Goal: Check status: Check status

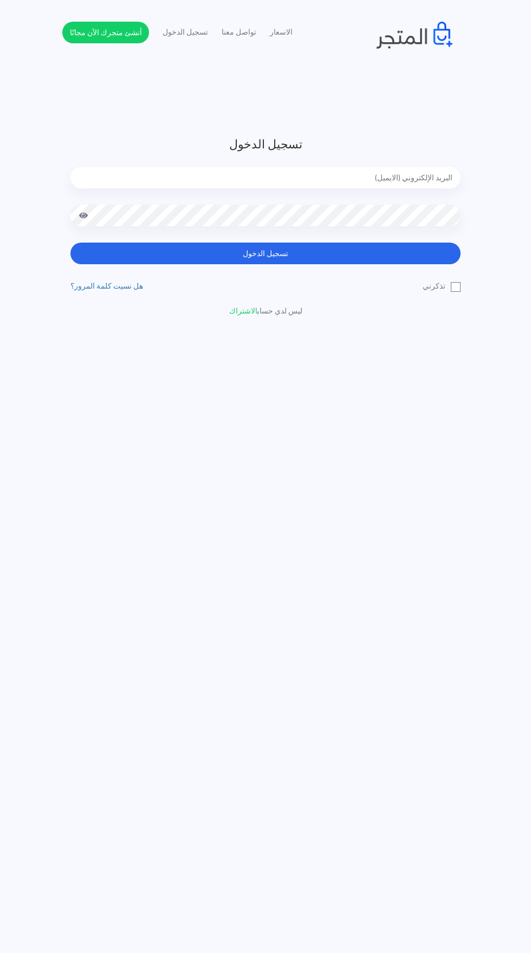
type input "[EMAIL_ADDRESS][DOMAIN_NAME]"
click at [70, 243] on button "تسجيل الدخول" at bounding box center [265, 254] width 390 height 22
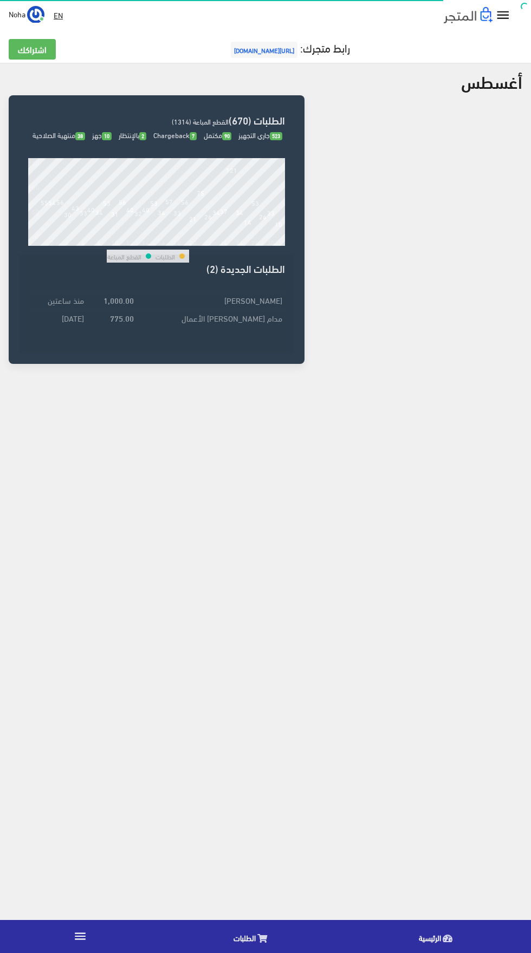
click at [255, 937] on link "الطلبات" at bounding box center [252, 936] width 185 height 28
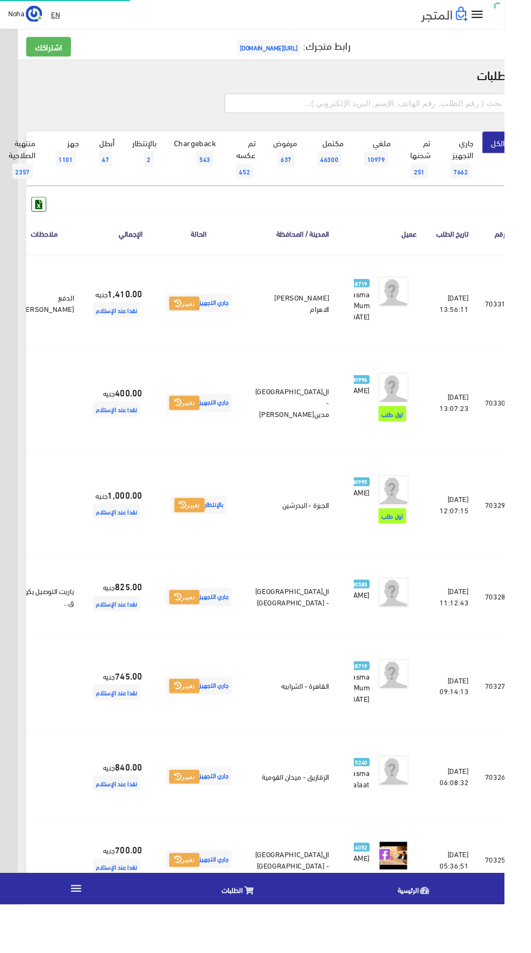
click at [383, 106] on input "text" at bounding box center [386, 109] width 299 height 21
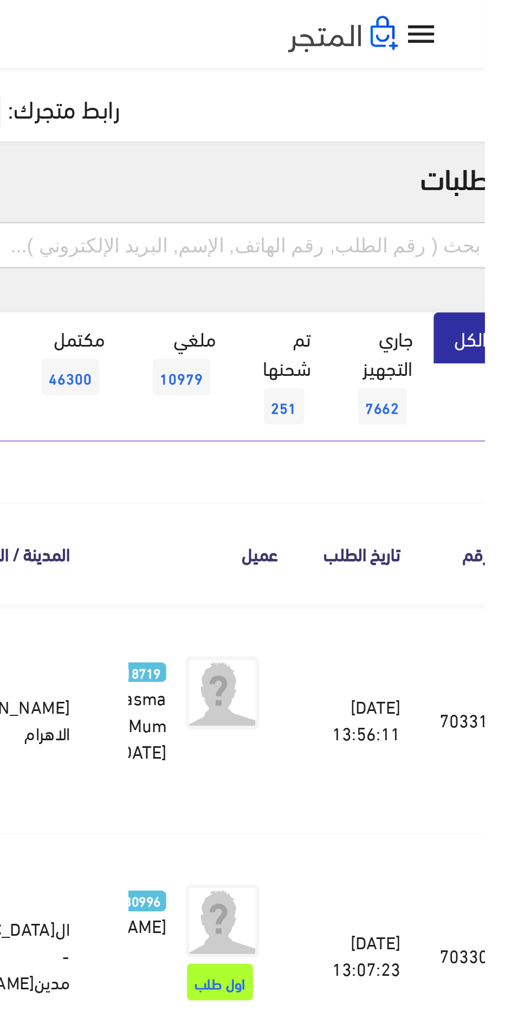
scroll to position [0, -28]
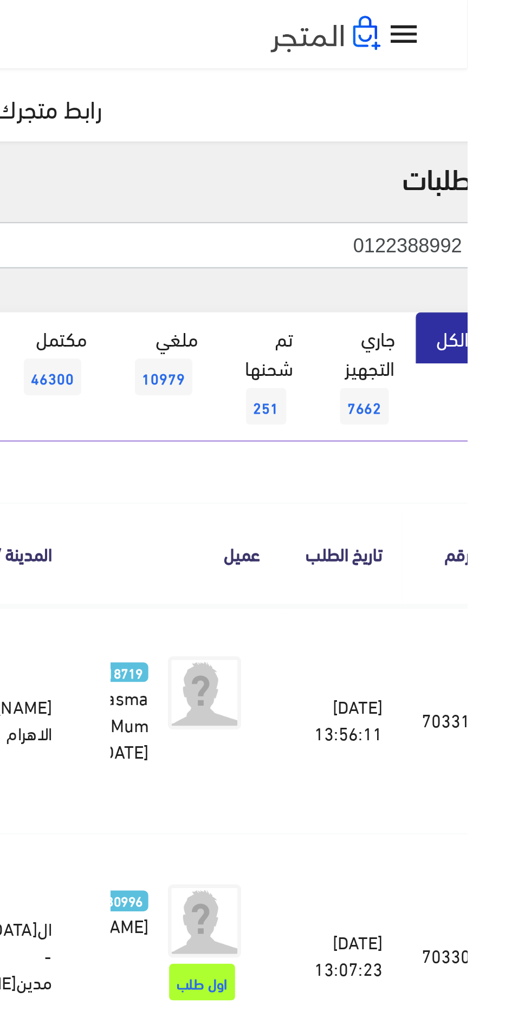
type input "0122388992"
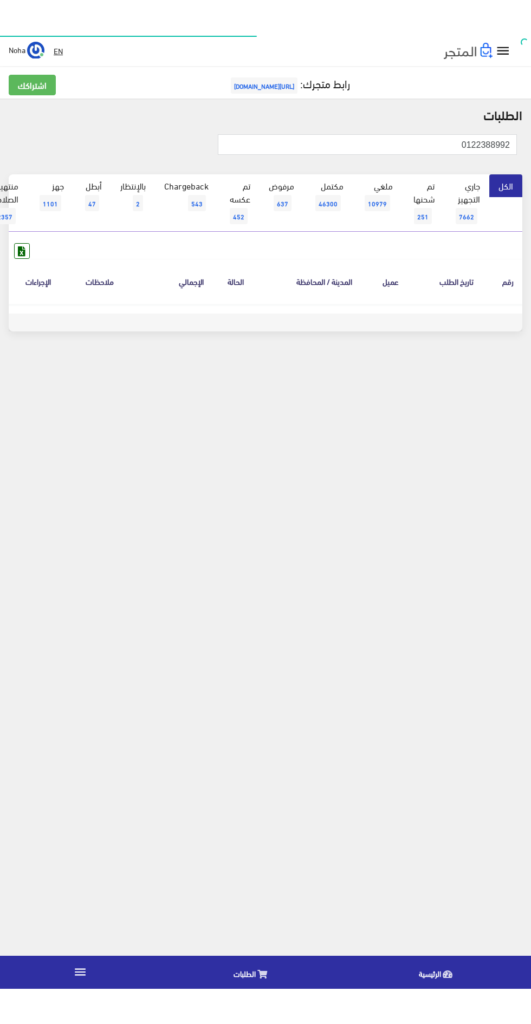
scroll to position [0, -28]
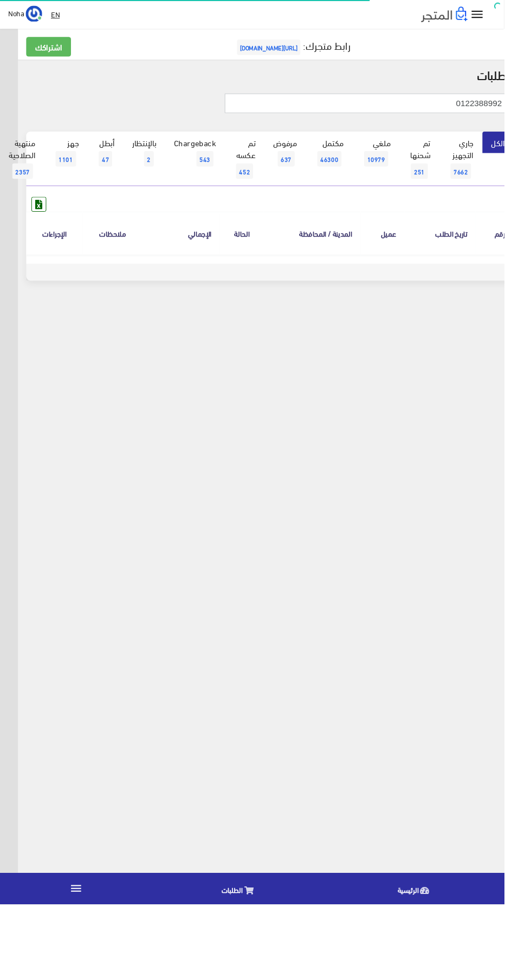
click at [358, 108] on input "0122388992" at bounding box center [386, 109] width 299 height 21
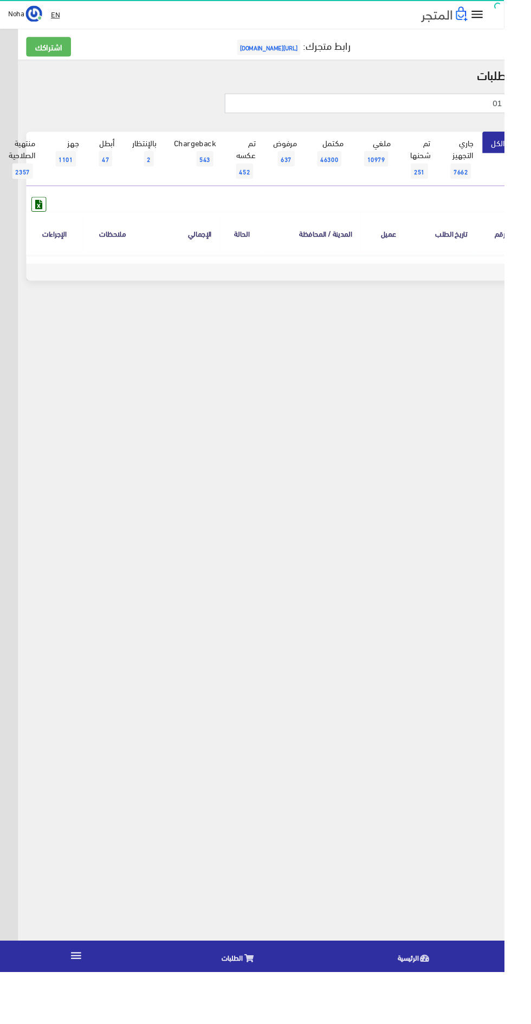
type input "0"
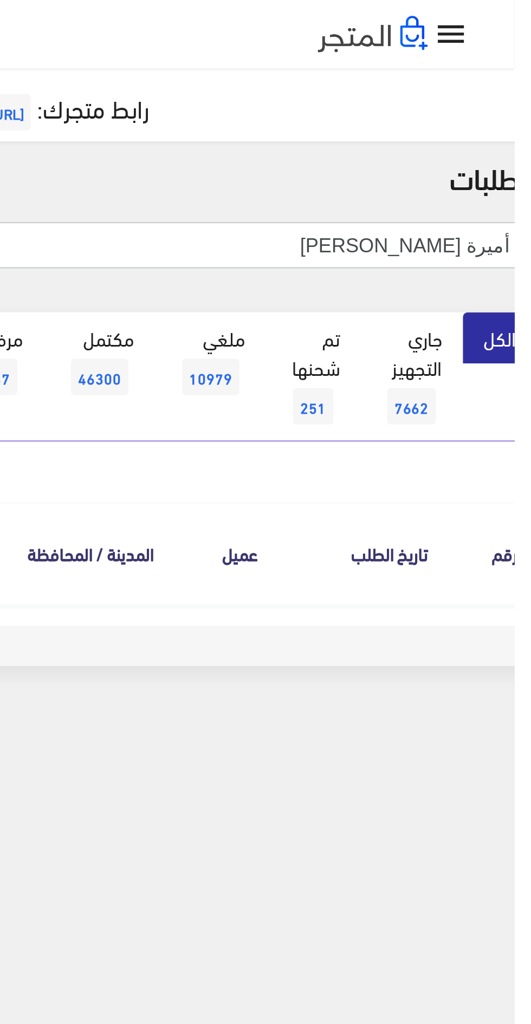
type input "أميرة [PERSON_NAME]"
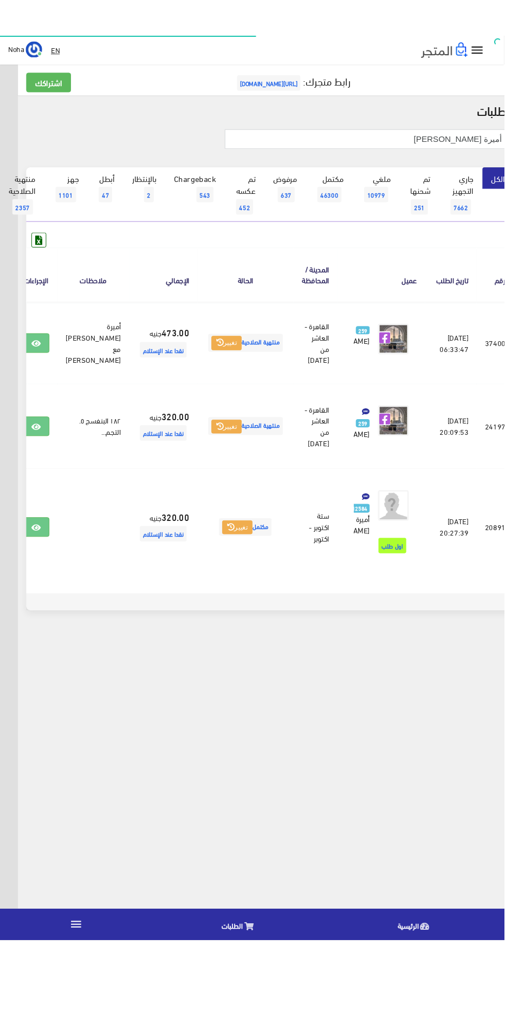
scroll to position [0, -28]
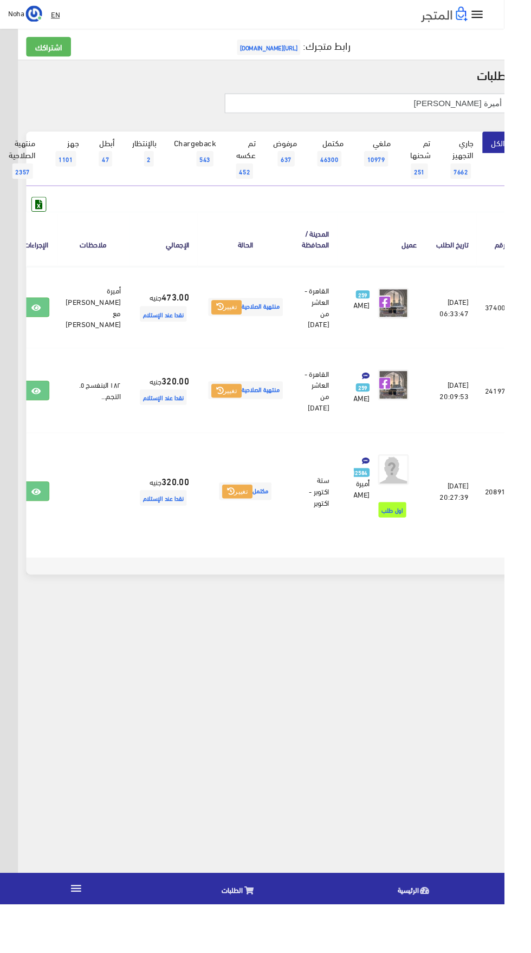
click at [356, 107] on input "أميرة [PERSON_NAME]" at bounding box center [386, 109] width 299 height 21
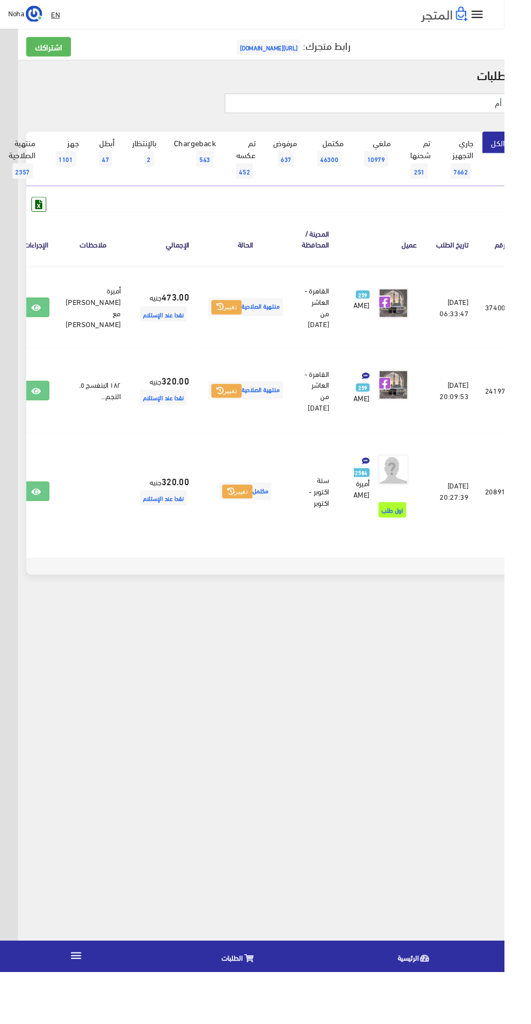
type input "أ"
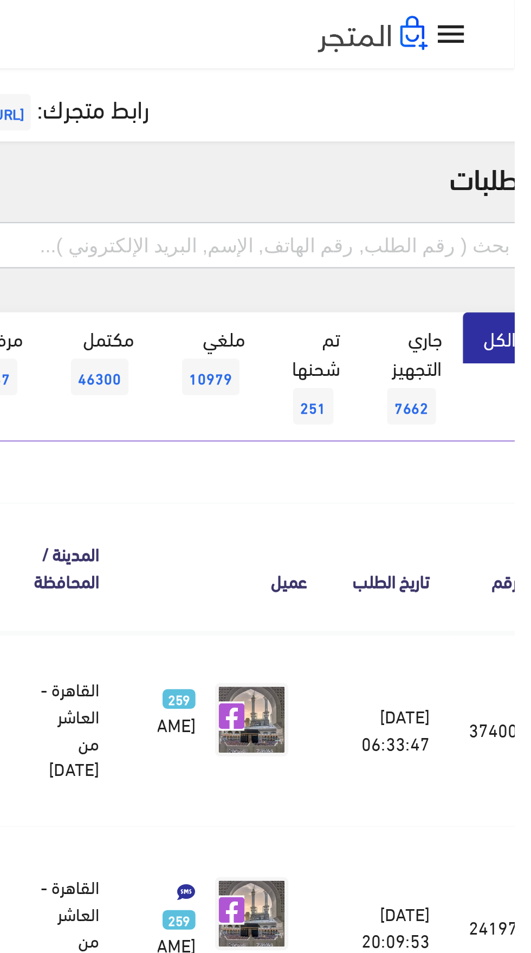
click at [472, 106] on input "text" at bounding box center [386, 109] width 299 height 21
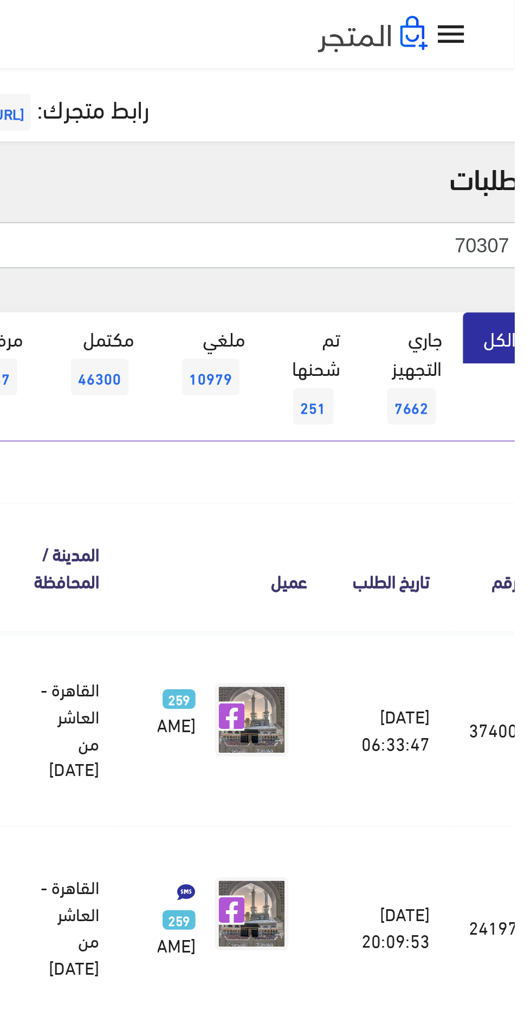
type input "70307"
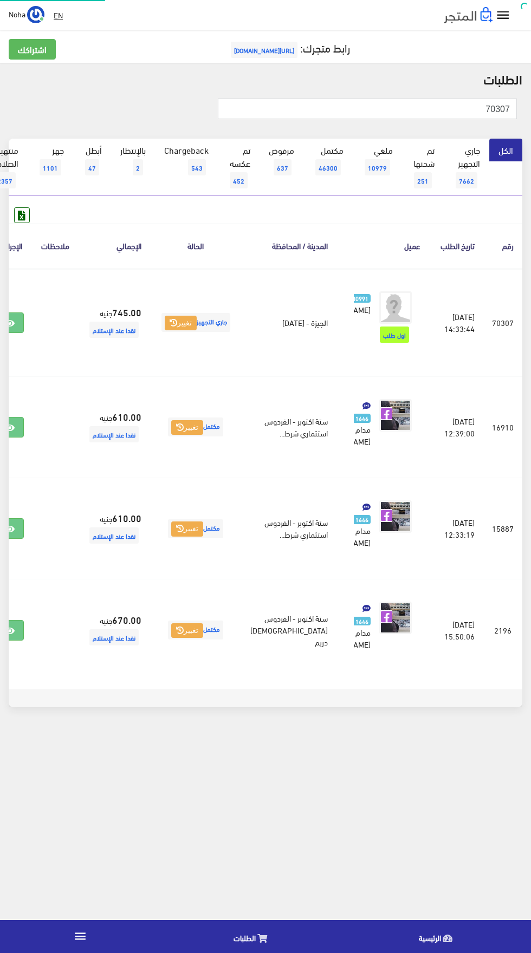
scroll to position [0, -28]
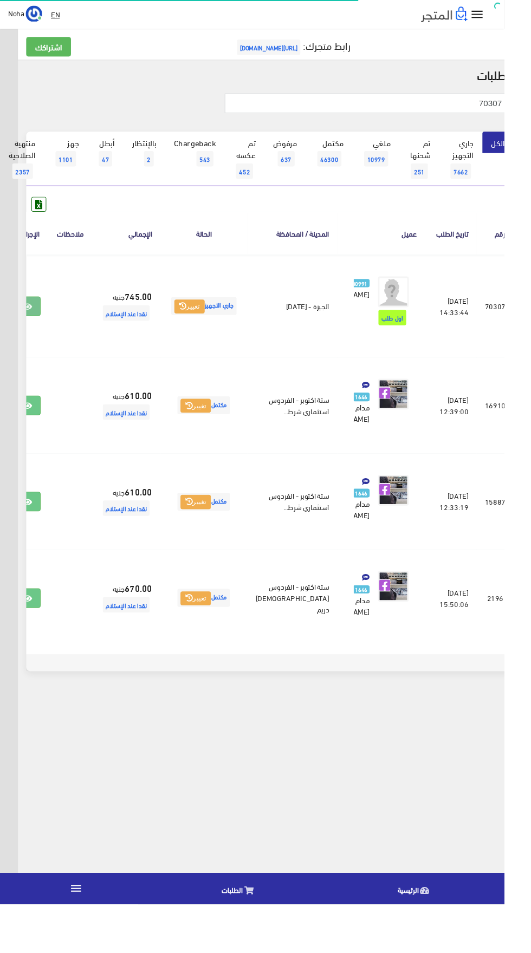
click at [34, 328] on icon at bounding box center [29, 323] width 10 height 9
